Goal: Book appointment/travel/reservation

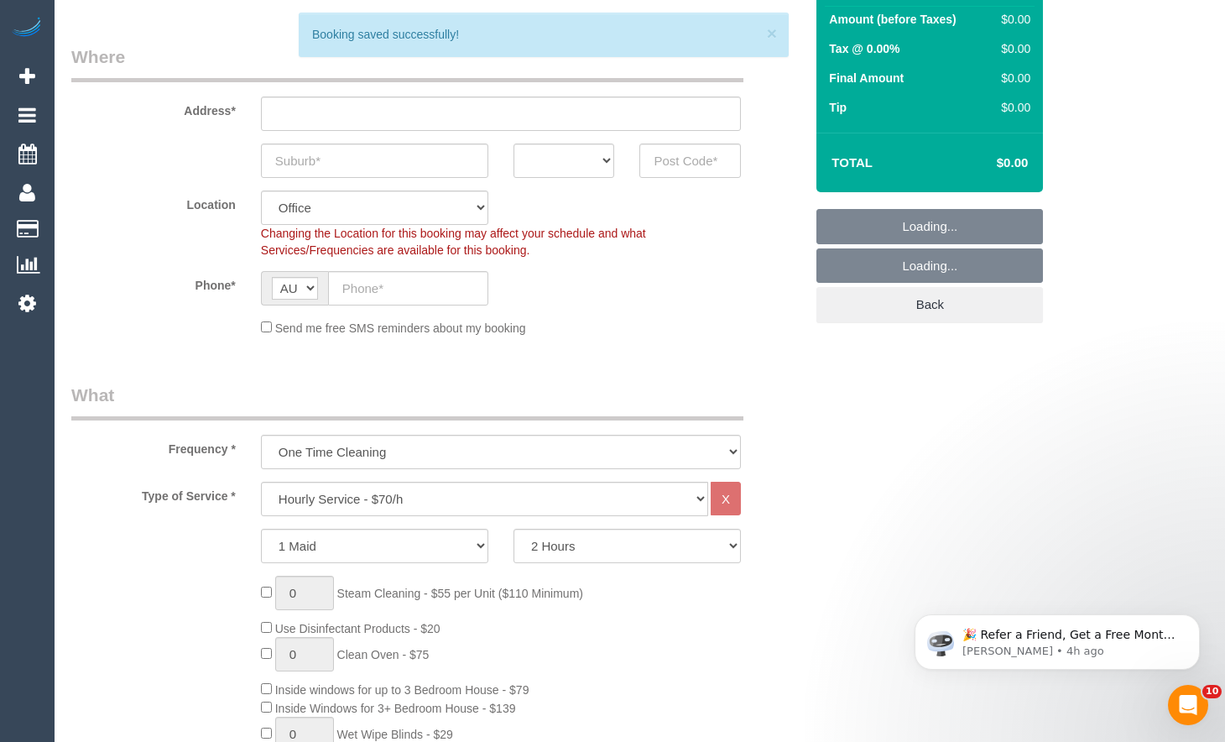
select select "object:19572"
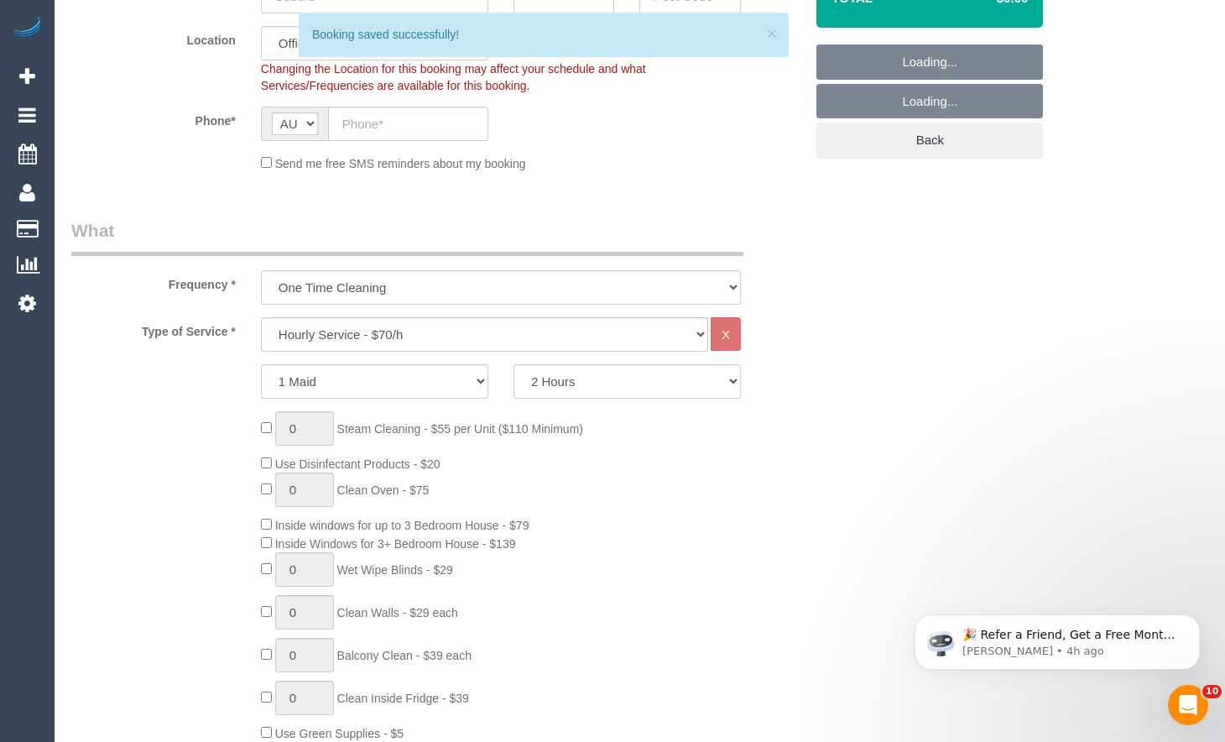
scroll to position [420, 0]
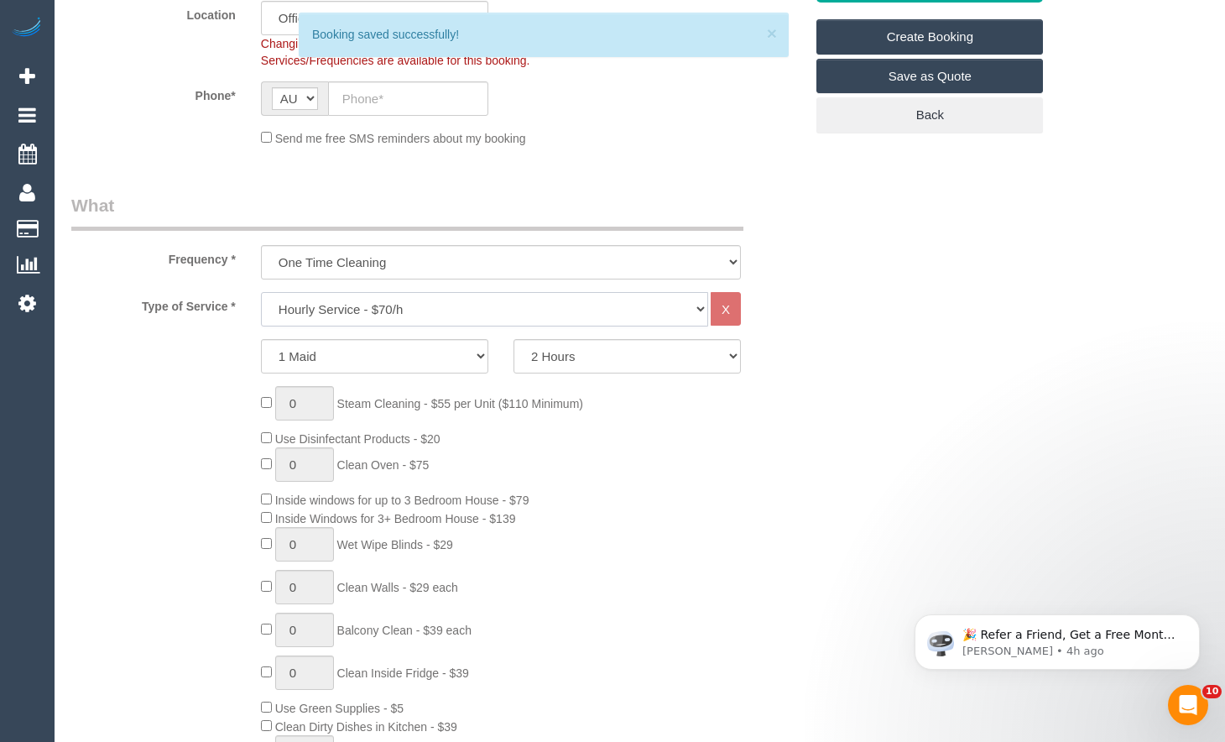
click at [568, 319] on select "Hourly Service - $70/h Hourly Service - $65/h Hourly Service - $60/h Hourly Ser…" at bounding box center [484, 309] width 447 height 34
select select "214"
click at [261, 292] on select "Hourly Service - $70/h Hourly Service - $65/h Hourly Service - $60/h Hourly Ser…" at bounding box center [484, 309] width 447 height 34
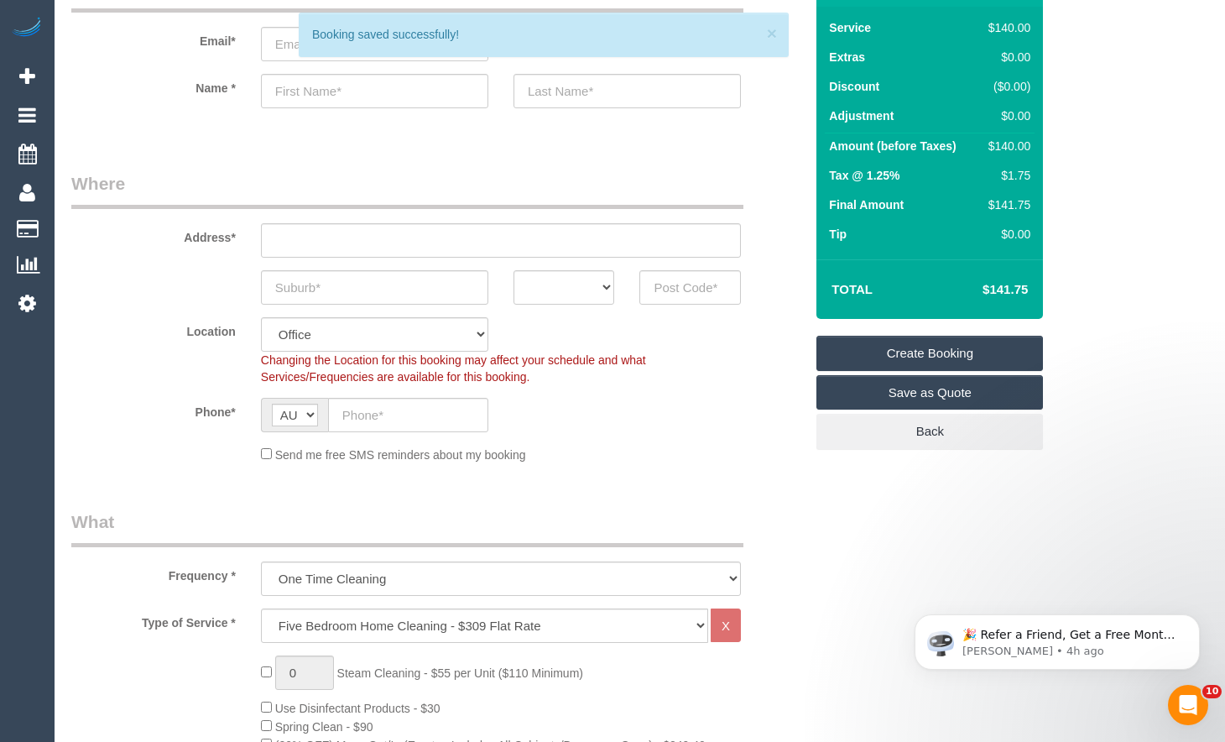
scroll to position [0, 0]
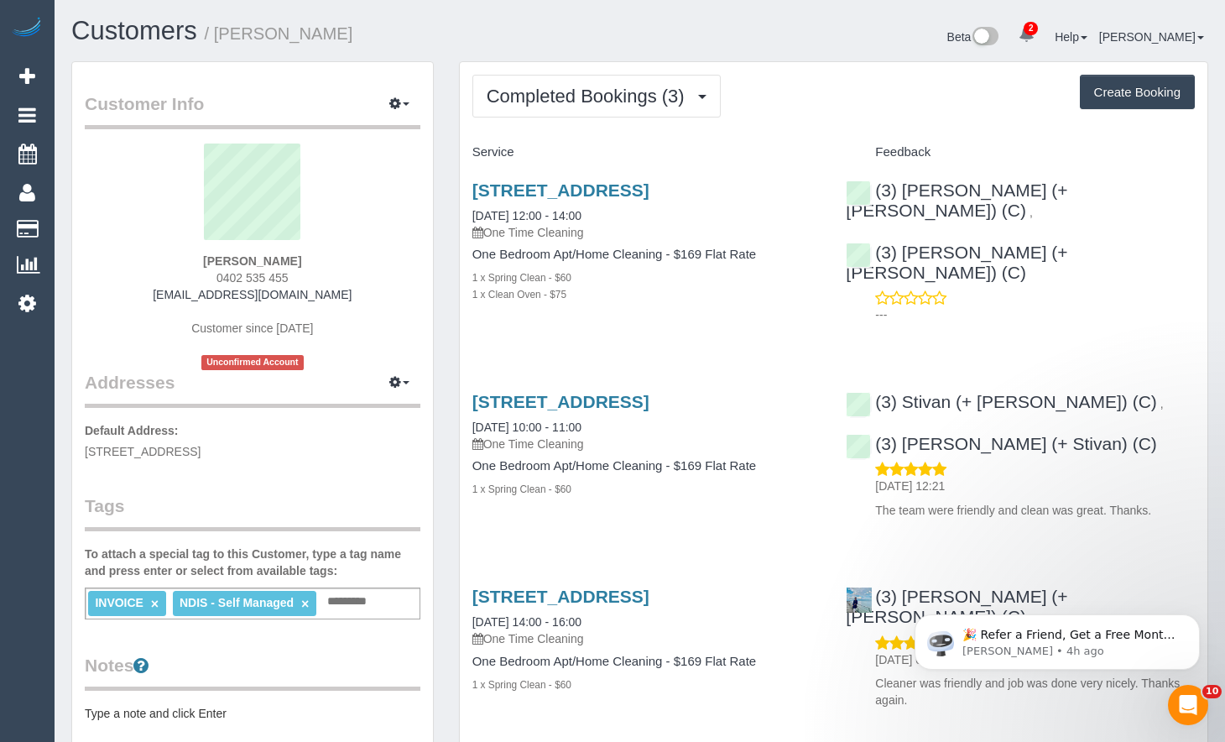
drag, startPoint x: 325, startPoint y: 291, endPoint x: 180, endPoint y: 296, distance: 145.3
click at [180, 296] on div "[PERSON_NAME] 0402 535 455 [EMAIL_ADDRESS][DOMAIN_NAME] Customer since [DATE] U…" at bounding box center [253, 257] width 336 height 227
copy link "[EMAIL_ADDRESS][DOMAIN_NAME]"
drag, startPoint x: 1190, startPoint y: 267, endPoint x: 987, endPoint y: 201, distance: 213.4
click at [1190, 306] on p "---" at bounding box center [1035, 314] width 320 height 17
